Goal: Task Accomplishment & Management: Manage account settings

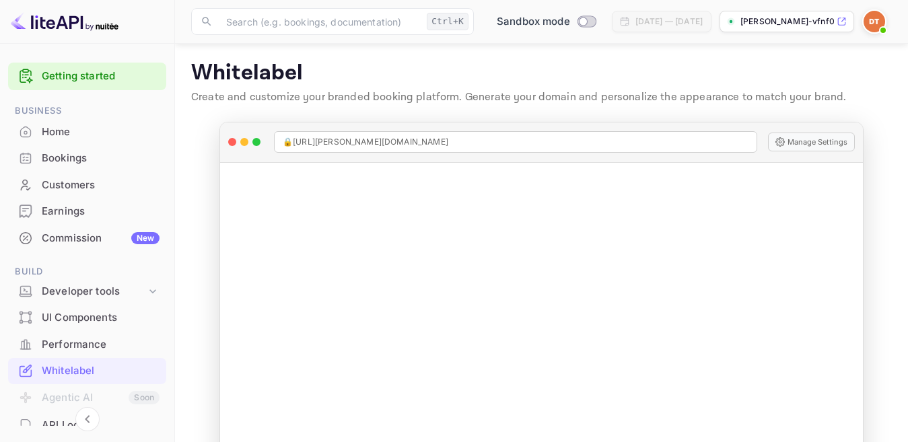
scroll to position [40, 0]
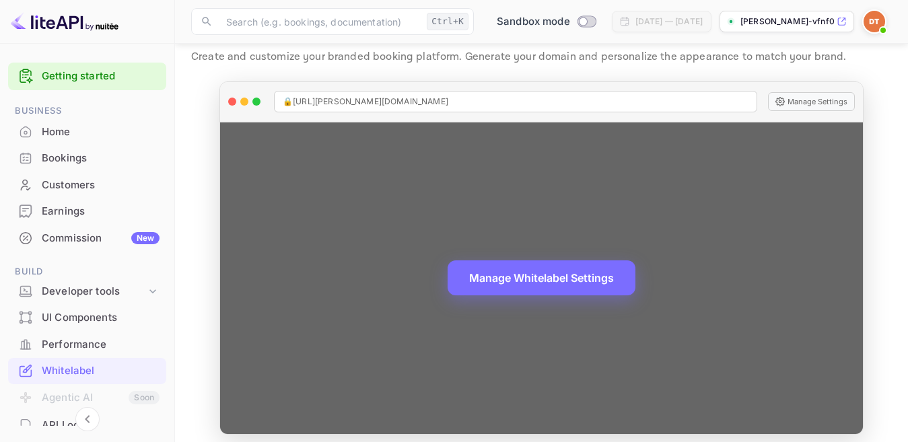
click at [859, 259] on div "Manage Whitelabel Settings" at bounding box center [541, 278] width 643 height 312
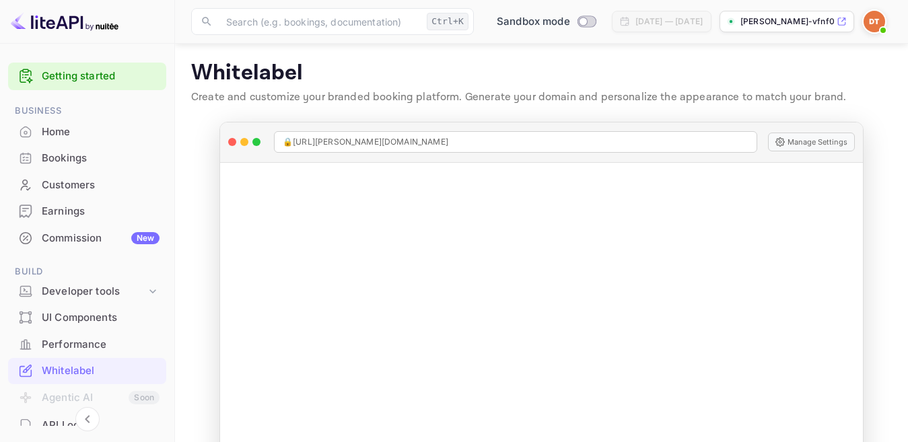
scroll to position [49, 0]
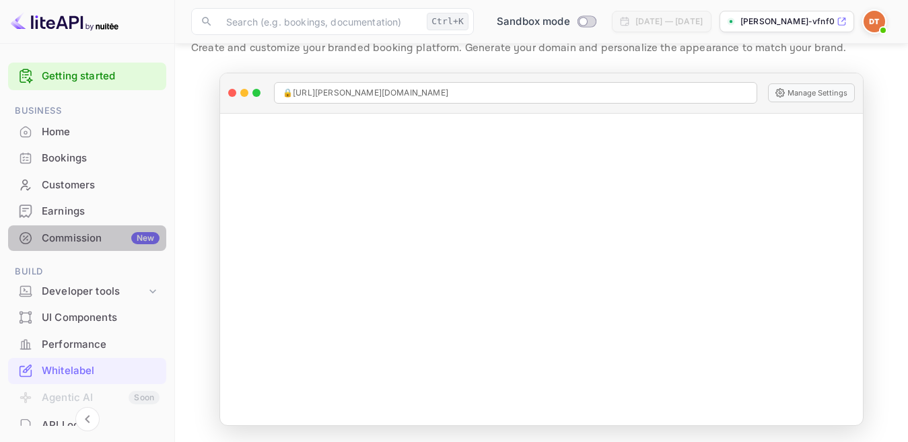
click at [122, 239] on div "Commission New" at bounding box center [101, 238] width 118 height 15
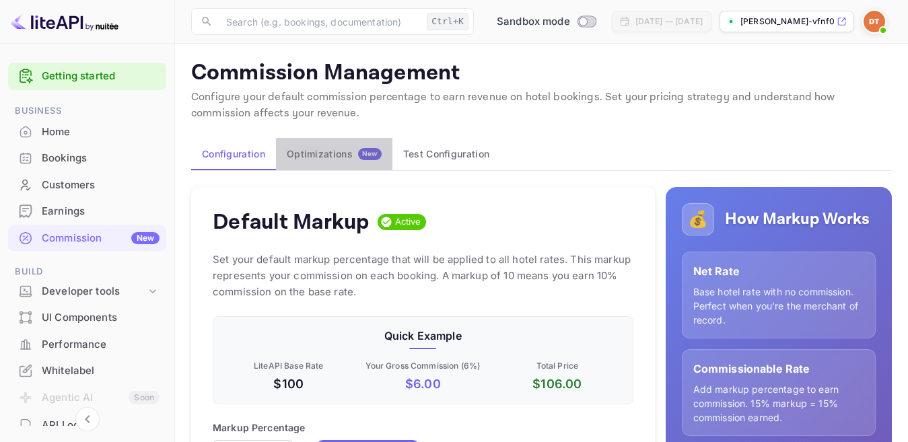
click at [332, 151] on div "Optimizations New" at bounding box center [334, 154] width 95 height 12
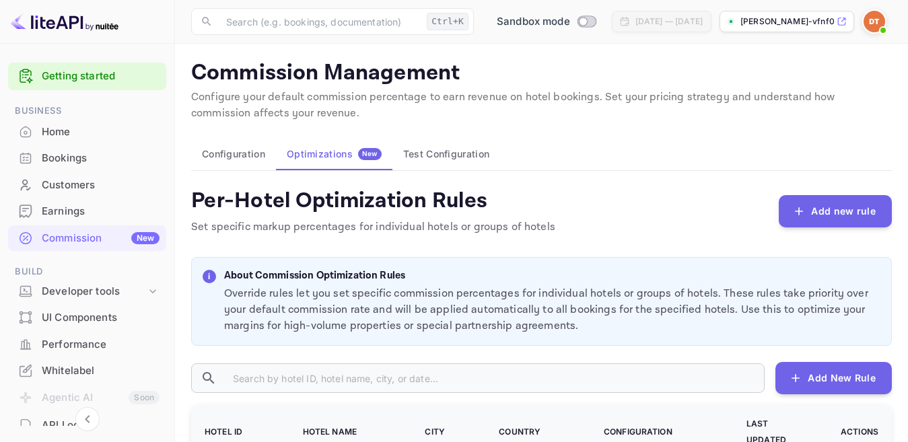
click at [220, 130] on div "Commission Management Configure your default commission percentage to earn reve…" at bounding box center [541, 320] width 701 height 520
click at [236, 145] on button "Configuration" at bounding box center [233, 154] width 85 height 32
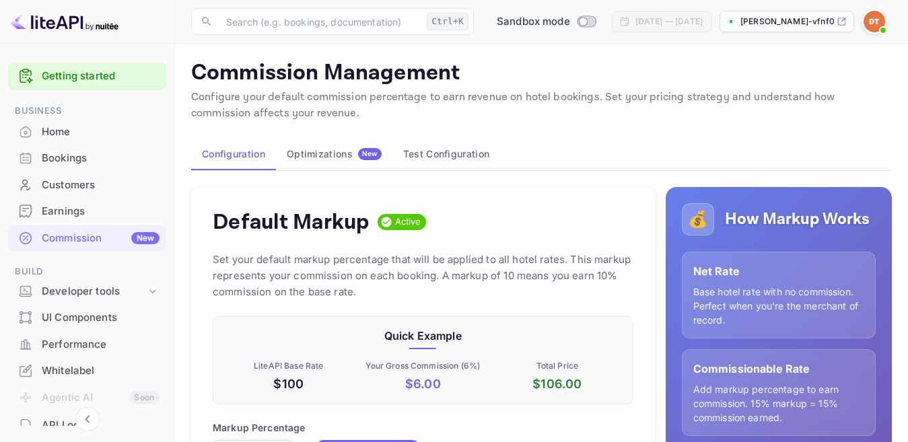
scroll to position [227, 408]
click at [439, 338] on p "Quick Example" at bounding box center [423, 336] width 398 height 16
